Goal: Browse casually: Explore the website without a specific task or goal

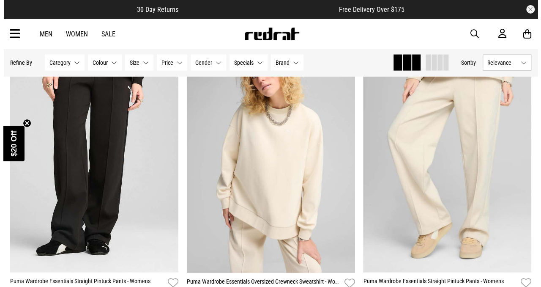
scroll to position [1017, 0]
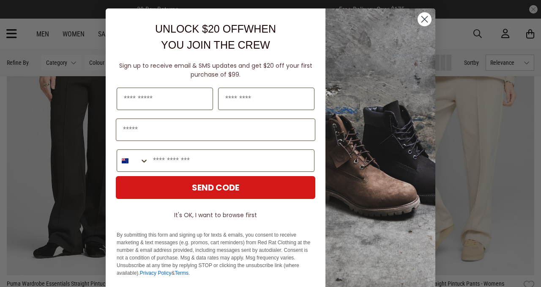
click at [424, 15] on circle "Close dialog" at bounding box center [425, 19] width 14 height 14
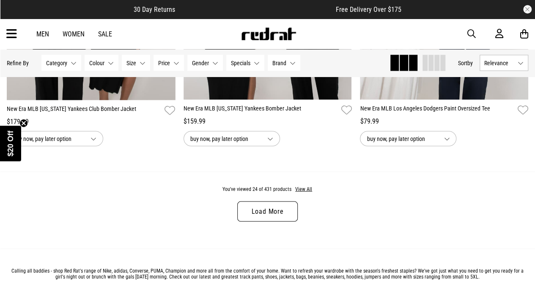
scroll to position [2398, 0]
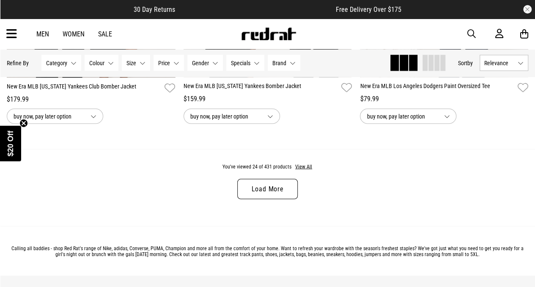
click at [277, 192] on link "Load More" at bounding box center [267, 188] width 60 height 20
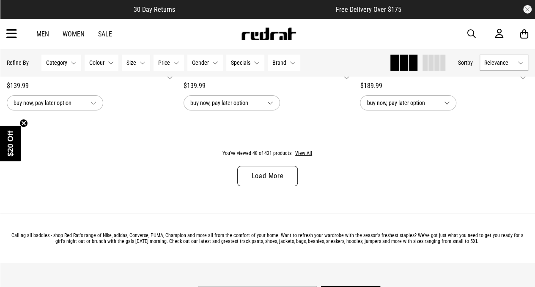
scroll to position [4801, 0]
click at [271, 184] on link "Load More" at bounding box center [267, 175] width 60 height 20
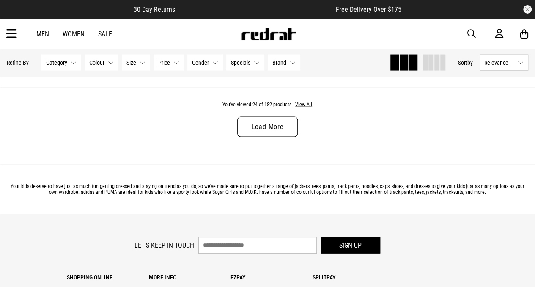
scroll to position [2437, 0]
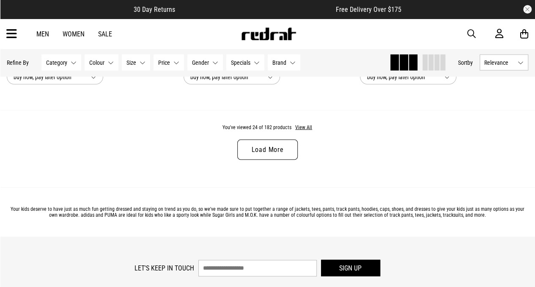
click at [254, 149] on link "Load More" at bounding box center [267, 150] width 60 height 20
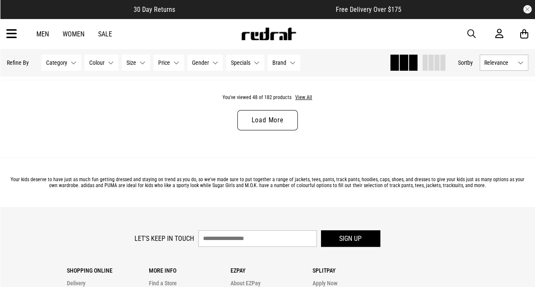
scroll to position [4857, 0]
click at [253, 125] on link "Load More" at bounding box center [267, 120] width 60 height 20
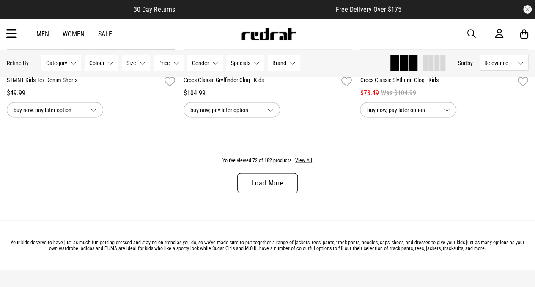
scroll to position [7205, 0]
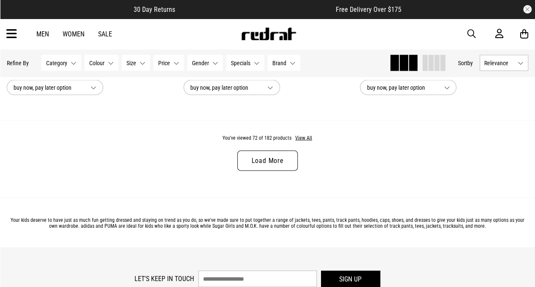
click at [259, 164] on link "Load More" at bounding box center [267, 160] width 60 height 20
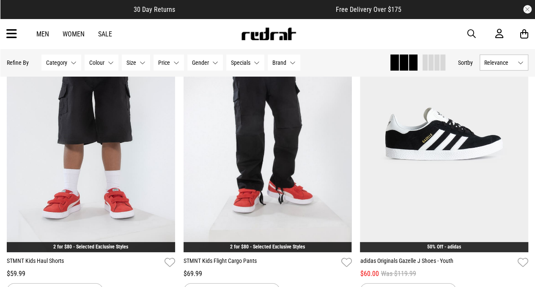
scroll to position [7603, 0]
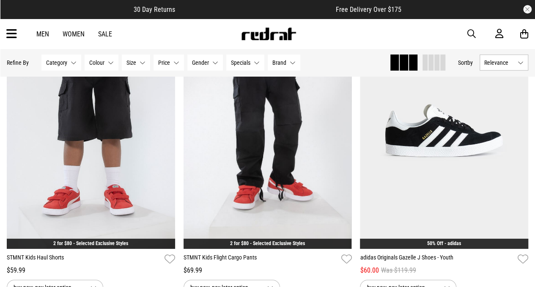
click at [259, 164] on img at bounding box center [268, 131] width 168 height 236
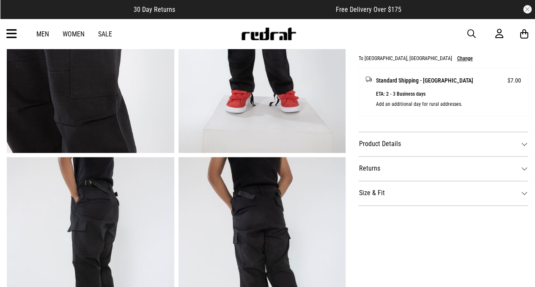
scroll to position [390, 0]
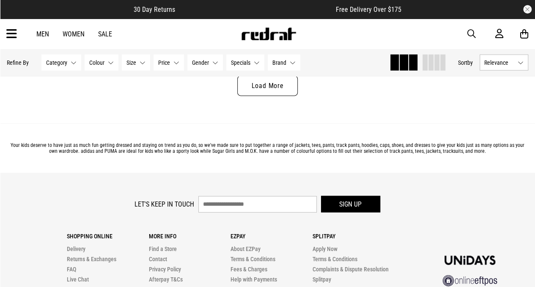
scroll to position [2553, 0]
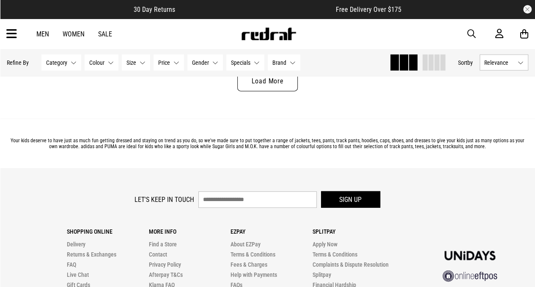
click at [266, 82] on link "Load More" at bounding box center [267, 81] width 60 height 20
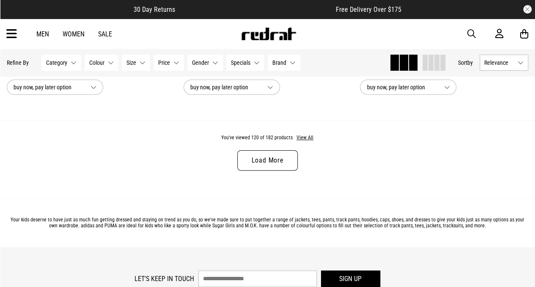
scroll to position [4851, 0]
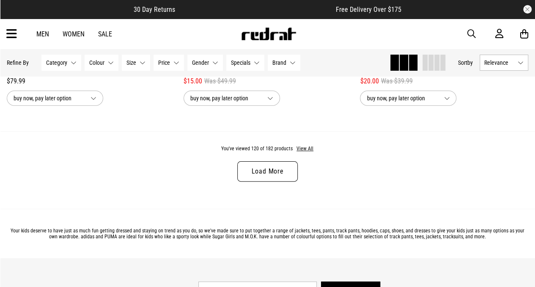
click at [261, 164] on link "Load More" at bounding box center [267, 171] width 60 height 20
